Goal: Task Accomplishment & Management: Manage account settings

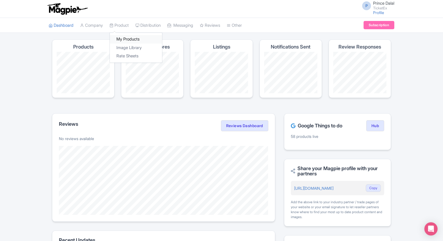
click at [122, 36] on link "My Products" at bounding box center [136, 39] width 52 height 9
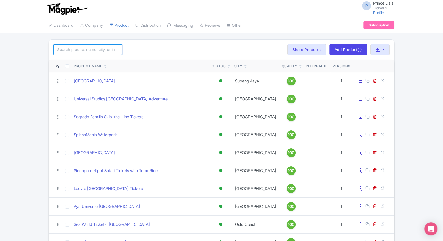
click at [97, 49] on input "search" at bounding box center [87, 49] width 69 height 10
type input "border"
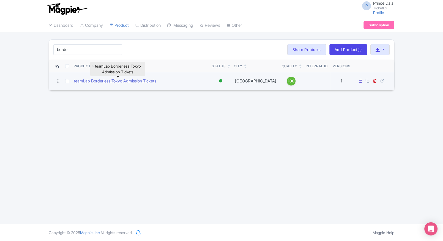
click at [95, 81] on link "teamLab Borderless Tokyo Admission Tickets" at bounding box center [115, 81] width 83 height 6
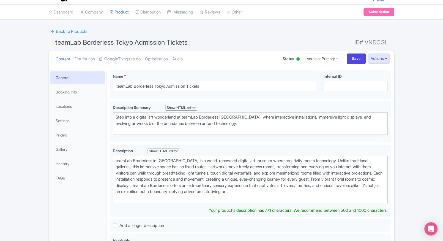
scroll to position [13, 0]
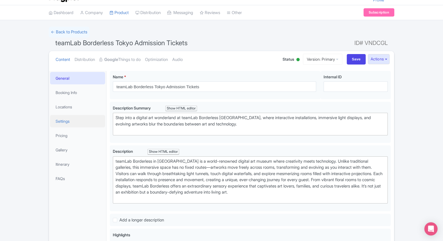
click at [70, 126] on link "Settings" at bounding box center [77, 121] width 55 height 12
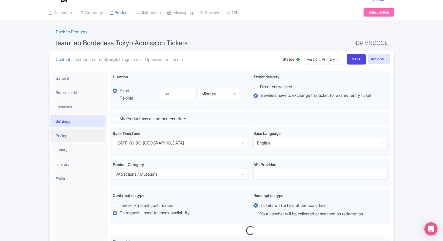
click at [63, 133] on link "Pricing" at bounding box center [77, 135] width 55 height 12
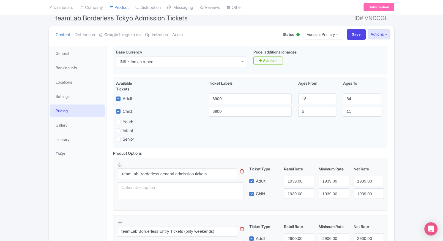
scroll to position [40, 0]
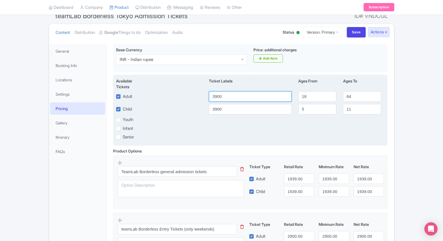
click at [233, 98] on input "3900" at bounding box center [250, 96] width 83 height 10
drag, startPoint x: 233, startPoint y: 98, endPoint x: 198, endPoint y: 98, distance: 34.7
click at [198, 98] on div "Adult 3900 18 64" at bounding box center [250, 96] width 275 height 10
type input "3269"
click at [218, 112] on input "3900" at bounding box center [250, 109] width 83 height 10
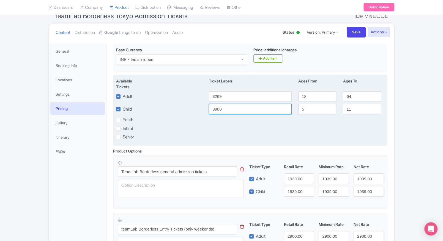
click at [218, 112] on input "3900" at bounding box center [250, 109] width 83 height 10
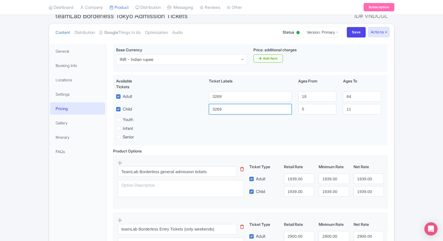
type input "3269"
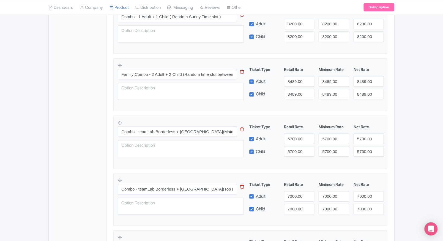
scroll to position [699, 0]
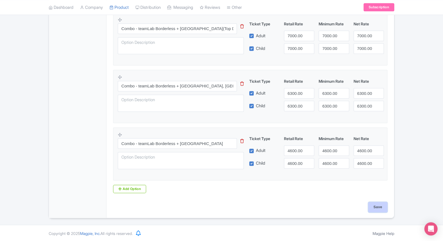
click at [379, 205] on input "Save" at bounding box center [377, 207] width 19 height 10
type input "Saving..."
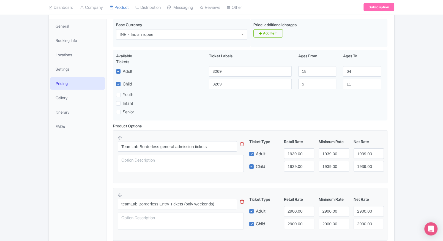
scroll to position [20, 0]
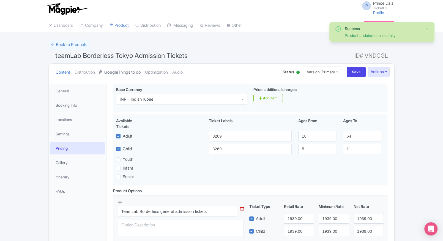
click at [129, 70] on link "Google Things to do" at bounding box center [119, 72] width 41 height 17
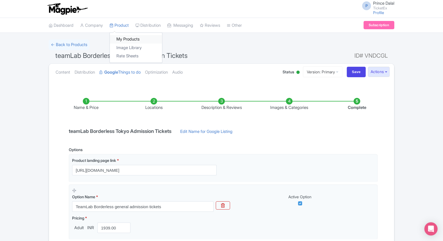
click at [125, 36] on link "My Products" at bounding box center [136, 39] width 52 height 9
